Goal: Browse casually

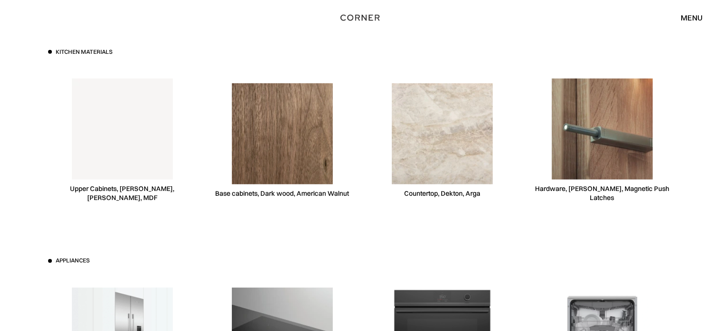
scroll to position [2664, 0]
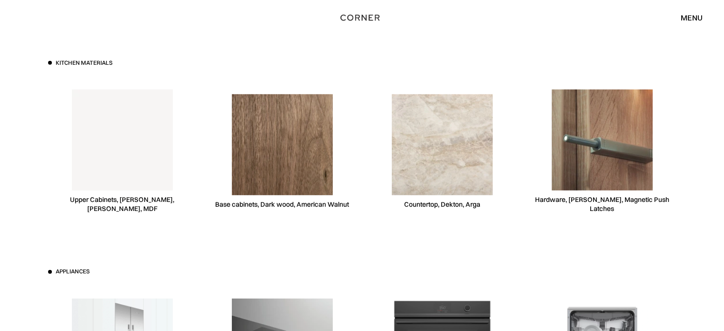
click at [348, 105] on div "Base cabinets, Dark wood, American Walnut" at bounding box center [282, 151] width 148 height 147
drag, startPoint x: 480, startPoint y: 89, endPoint x: 497, endPoint y: 95, distance: 18.1
click at [497, 95] on div "Countertop, Dekton, Arga" at bounding box center [442, 151] width 148 height 147
